Goal: Information Seeking & Learning: Compare options

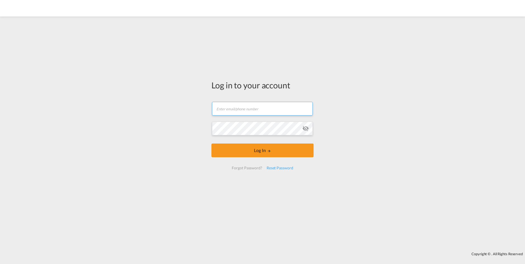
click at [234, 107] on input "text" at bounding box center [262, 109] width 101 height 14
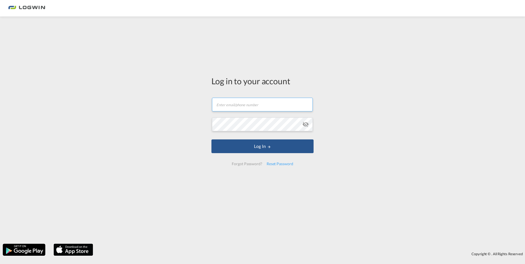
type input "[PERSON_NAME][EMAIL_ADDRESS][DOMAIN_NAME]"
click at [236, 133] on form "[EMAIL_ADDRESS][PERSON_NAME][DOMAIN_NAME] Password field is required Log In For…" at bounding box center [262, 131] width 102 height 79
click at [211, 139] on button "Log In" at bounding box center [262, 146] width 102 height 14
